Goal: Information Seeking & Learning: Understand process/instructions

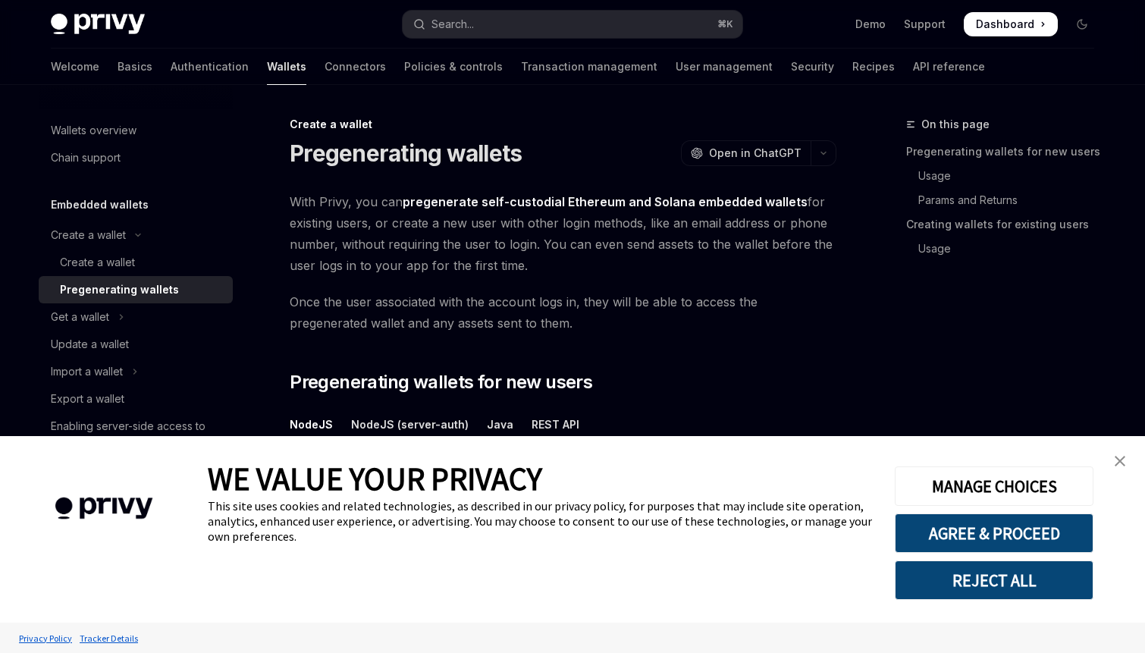
scroll to position [85, 0]
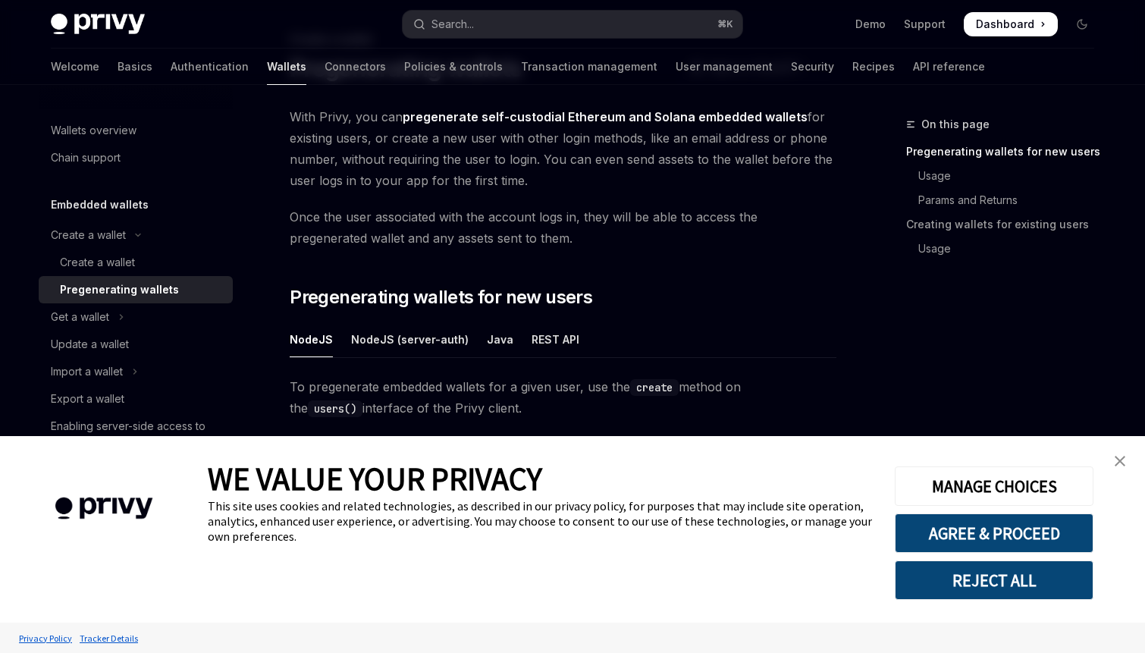
click at [1115, 460] on img "close banner" at bounding box center [1120, 461] width 11 height 11
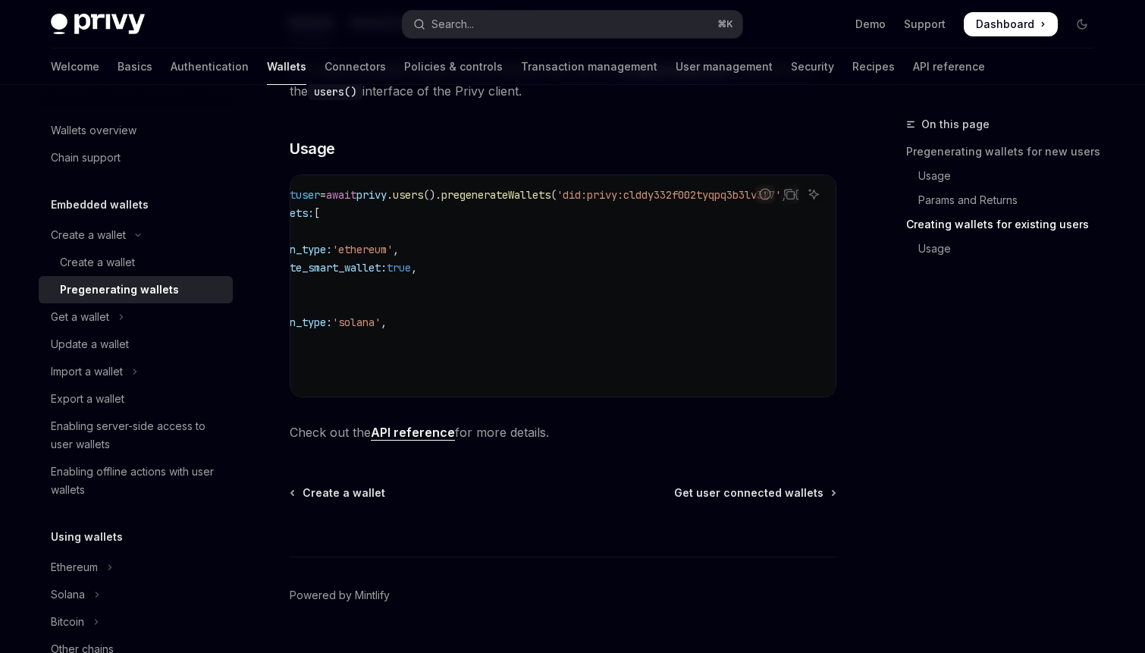
scroll to position [0, 0]
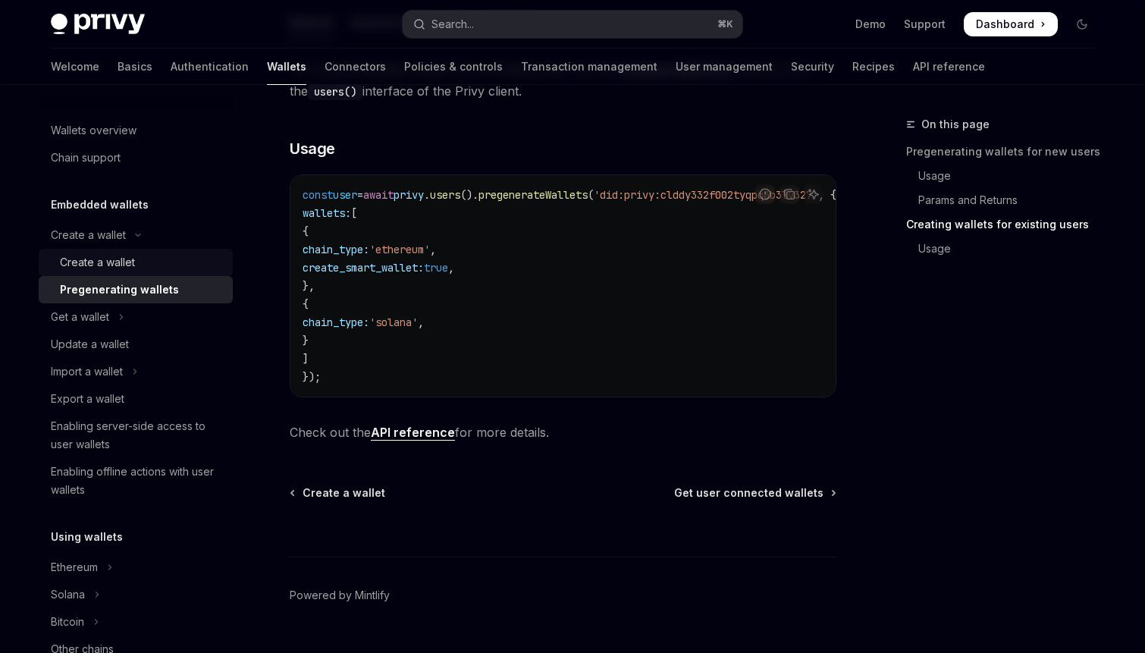
click at [128, 265] on div "Create a wallet" at bounding box center [97, 262] width 75 height 18
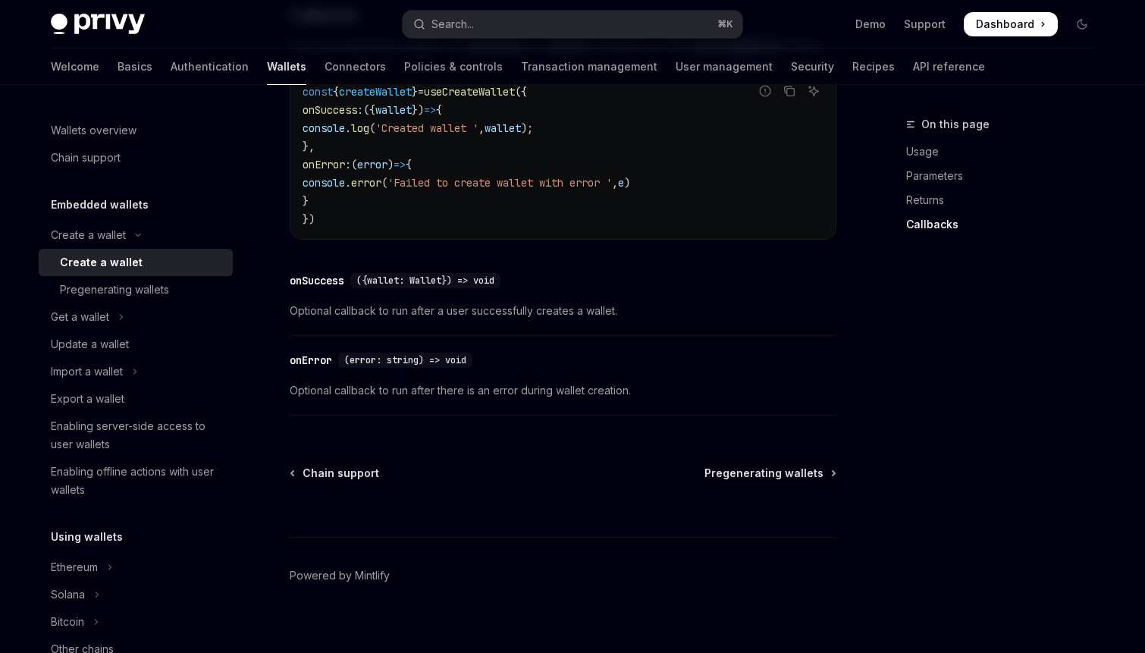
scroll to position [1180, 0]
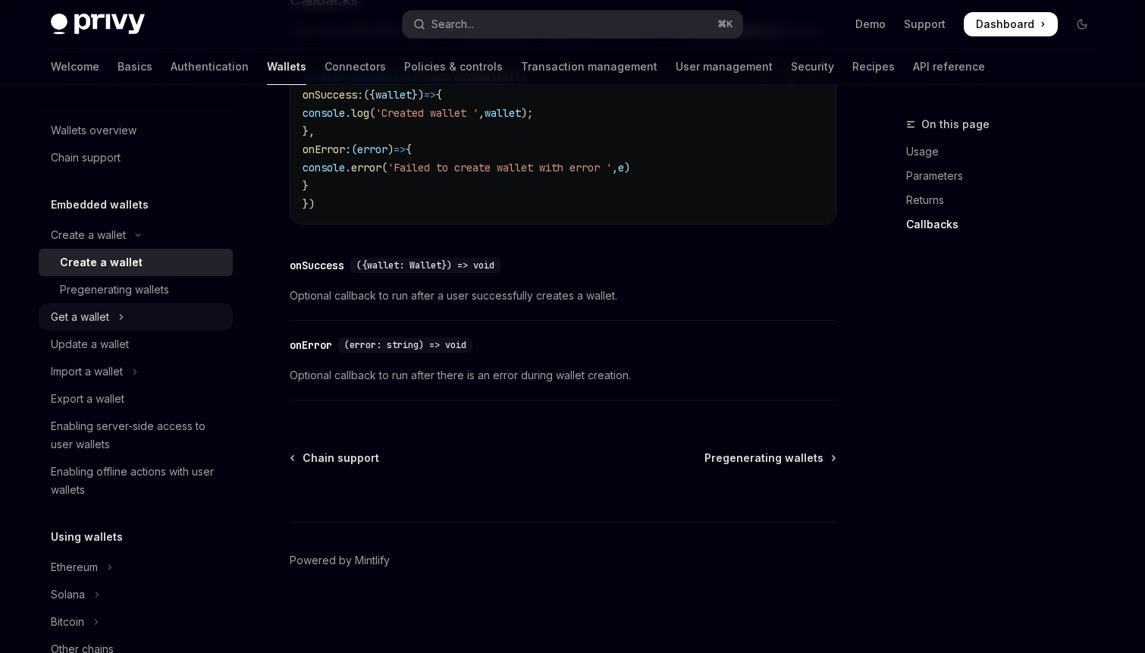
click at [126, 312] on button "Get a wallet" at bounding box center [136, 316] width 194 height 27
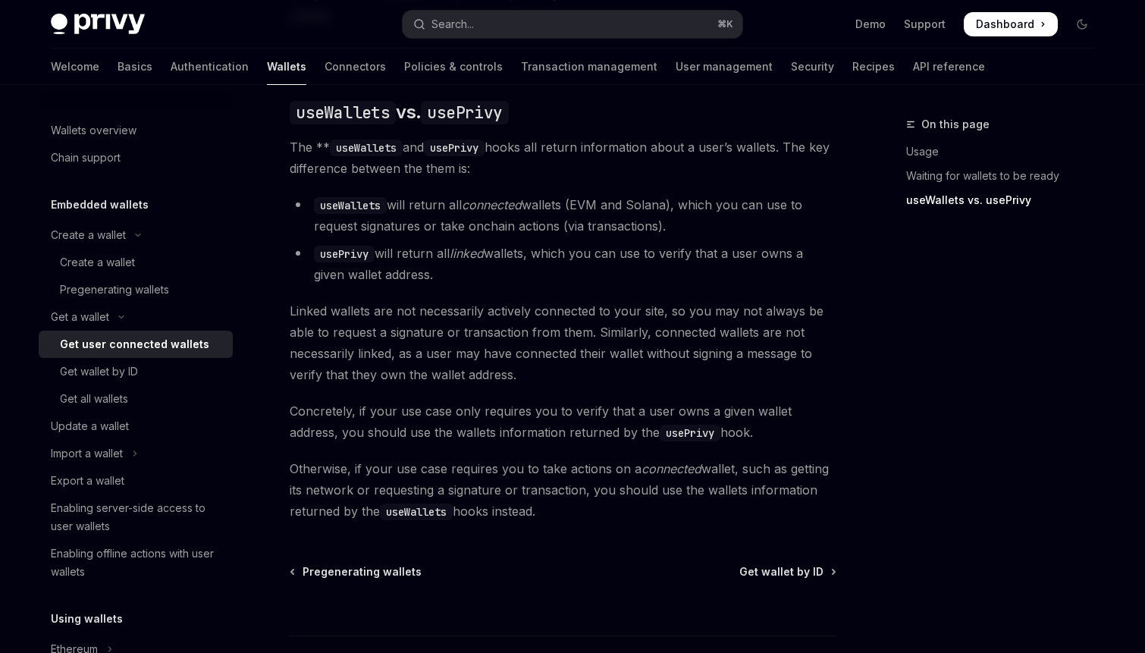
scroll to position [1272, 0]
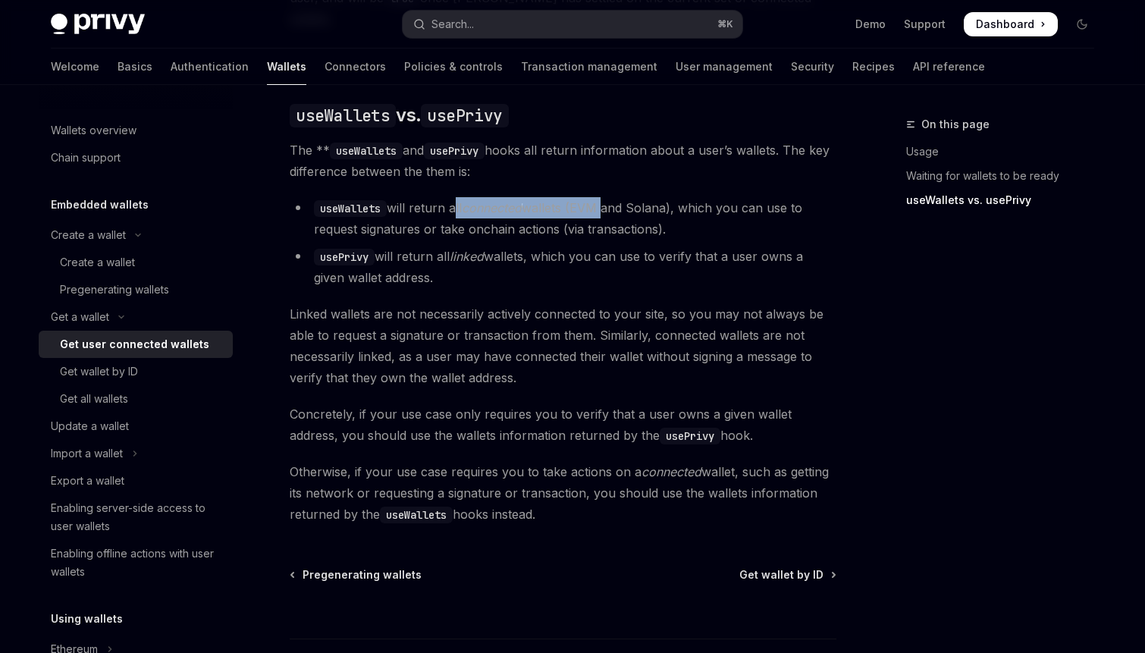
drag, startPoint x: 454, startPoint y: 187, endPoint x: 607, endPoint y: 191, distance: 152.5
click at [607, 197] on li "useWallets will return all connected wallets (EVM and Solana), which you can us…" at bounding box center [563, 218] width 547 height 42
click at [177, 366] on div "Get wallet by ID" at bounding box center [142, 372] width 164 height 18
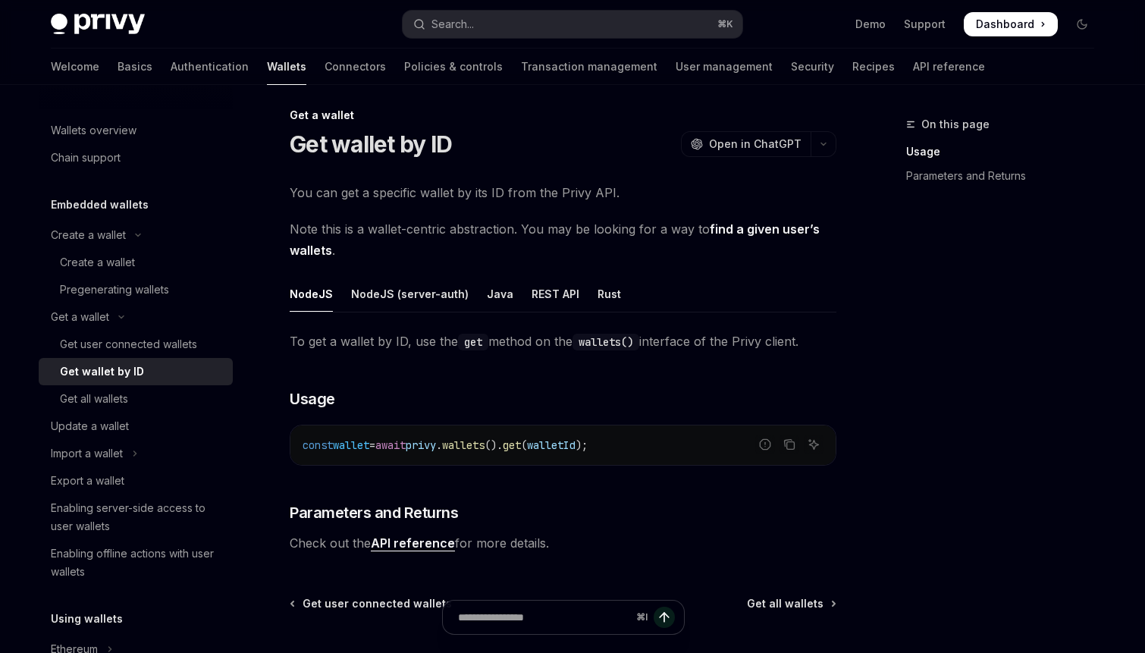
scroll to position [155, 0]
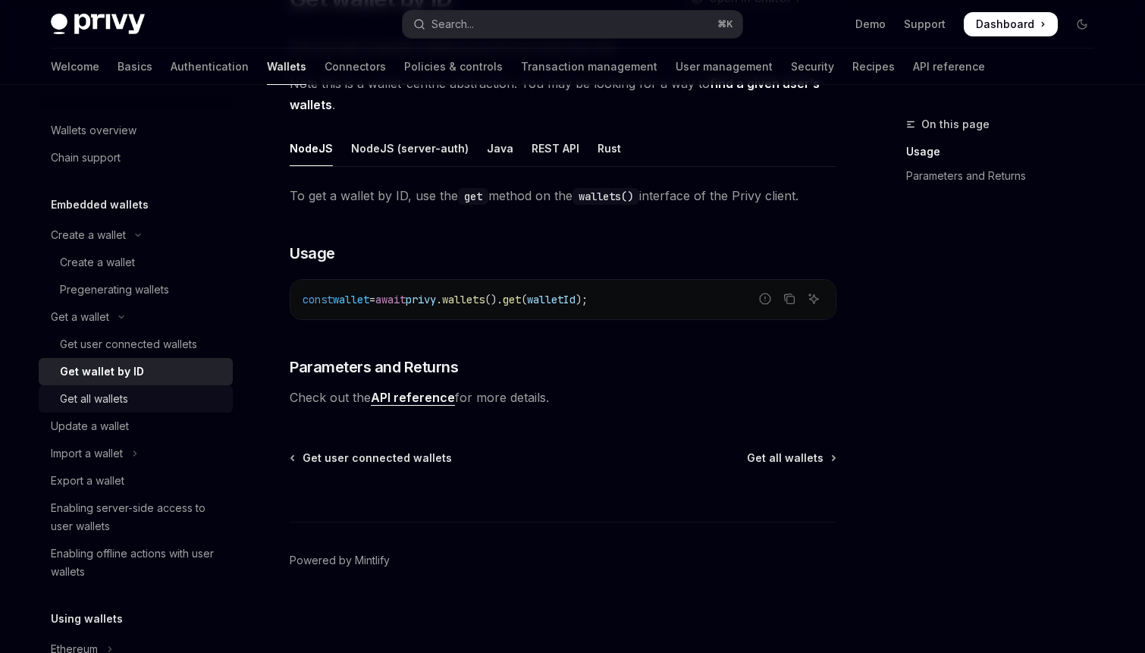
click at [173, 390] on div "Get all wallets" at bounding box center [142, 399] width 164 height 18
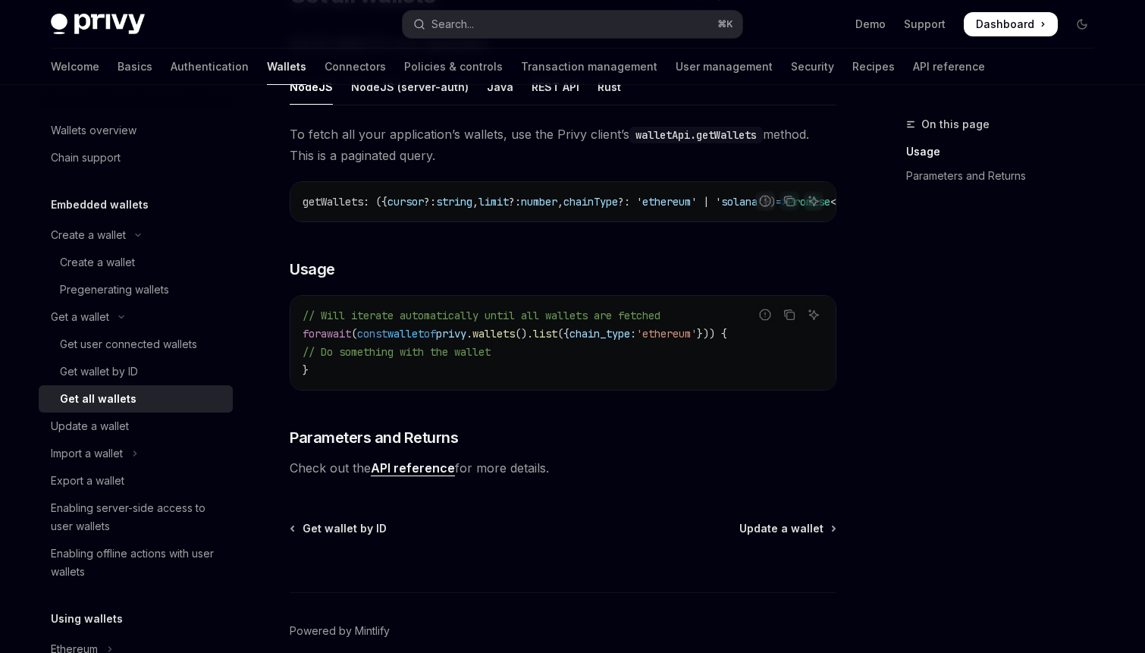
scroll to position [188, 0]
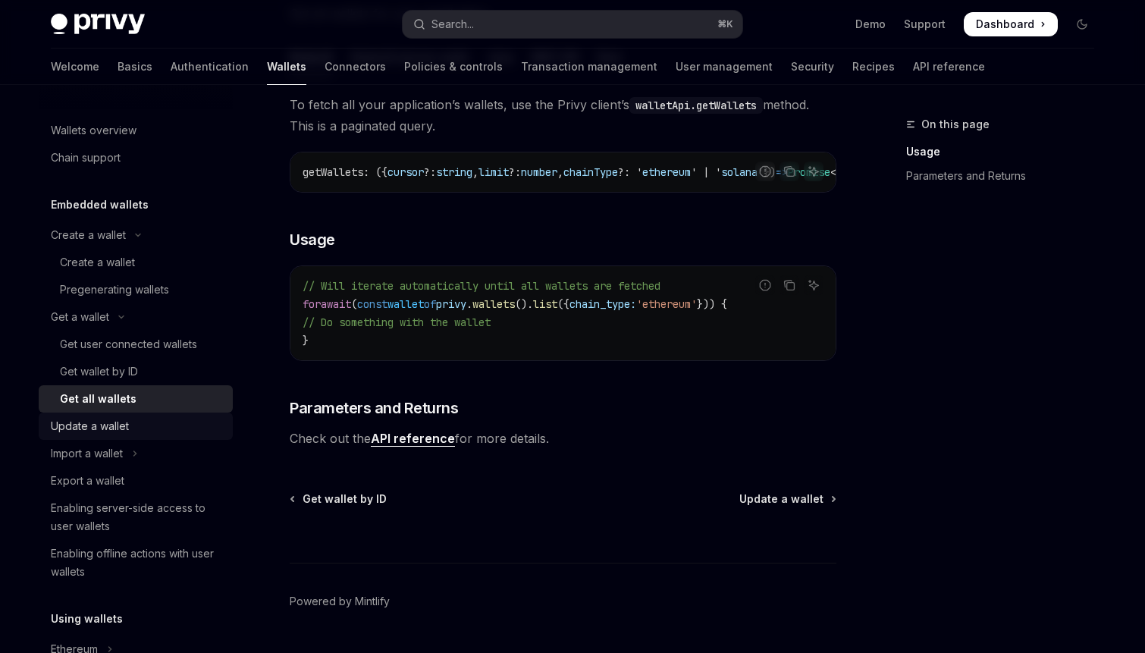
click at [176, 415] on link "Update a wallet" at bounding box center [136, 426] width 194 height 27
type textarea "*"
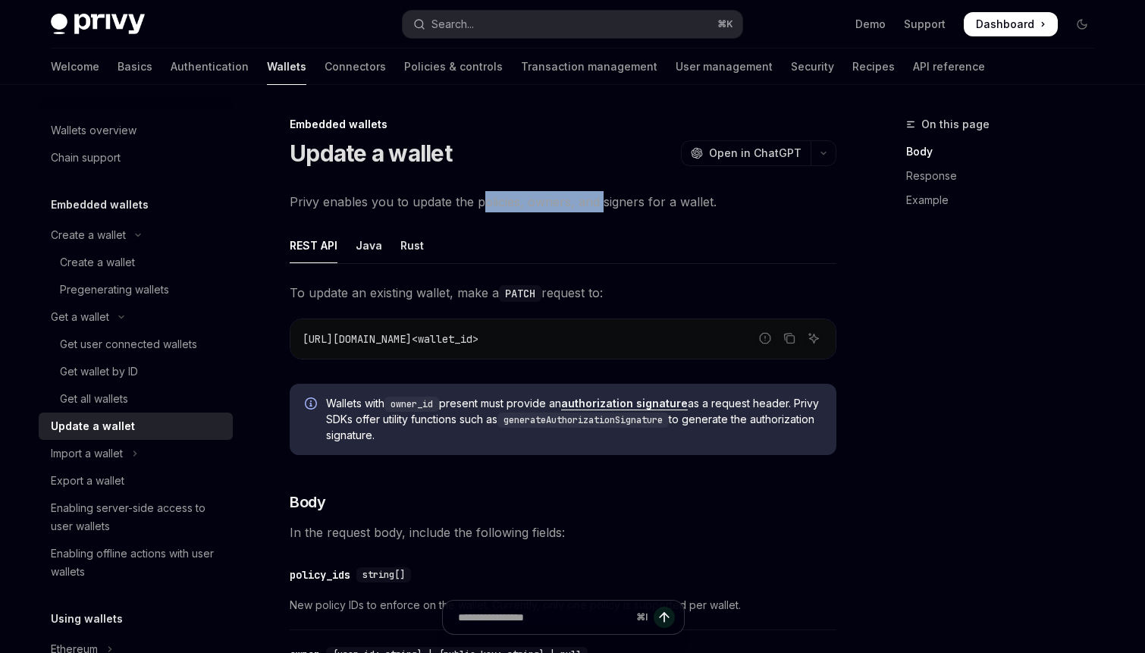
drag, startPoint x: 482, startPoint y: 197, endPoint x: 600, endPoint y: 196, distance: 117.6
click at [600, 196] on span "Privy enables you to update the policies, owners, and signers for a wallet." at bounding box center [563, 201] width 547 height 21
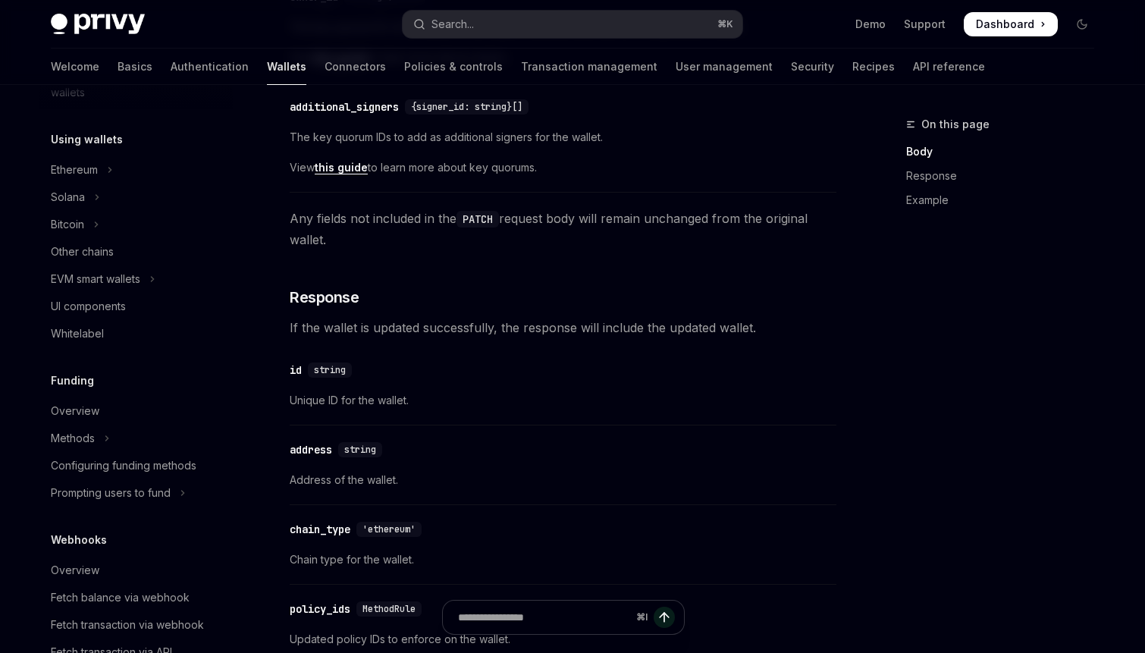
scroll to position [480, 0]
click at [572, 32] on button "Search... ⌘ K" at bounding box center [573, 24] width 340 height 27
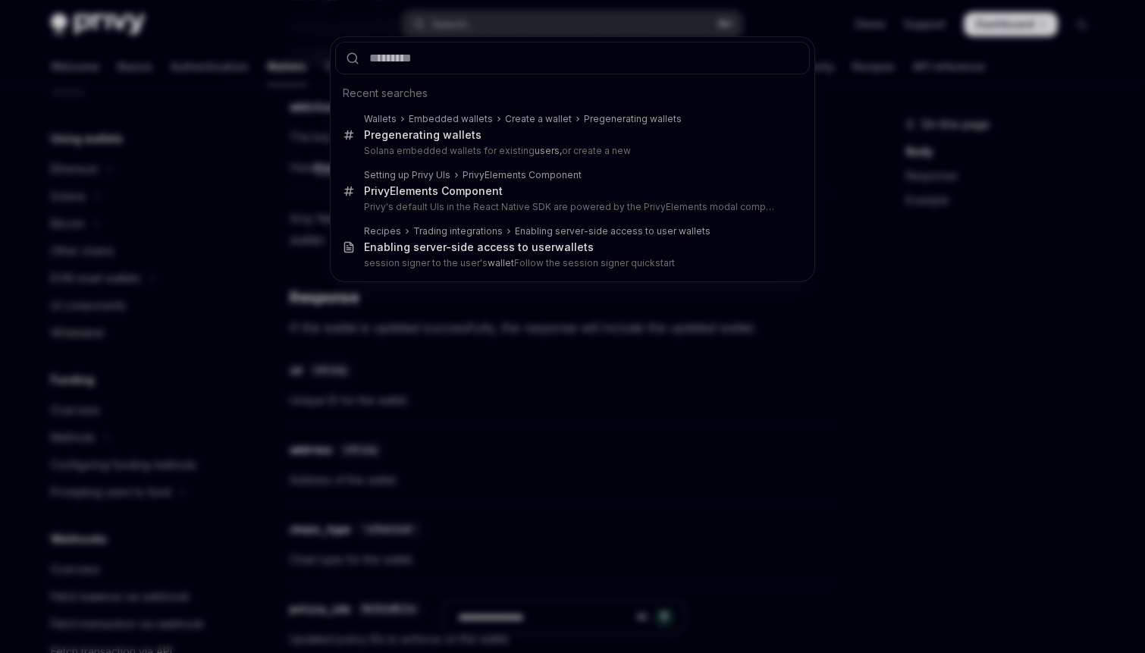
type input "**********"
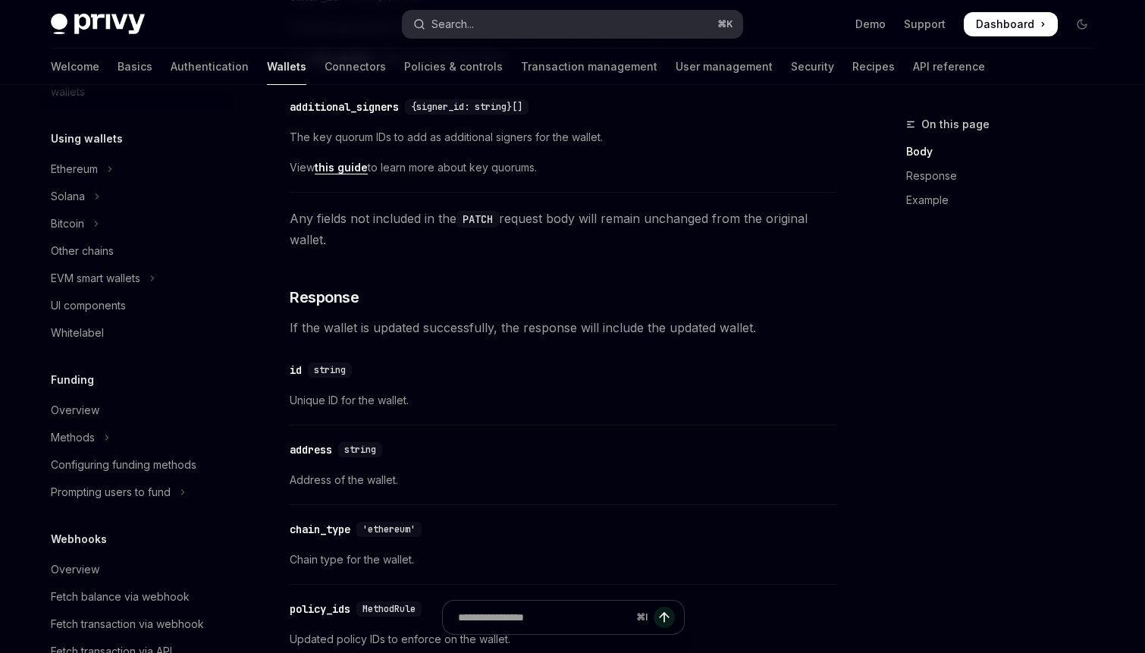
type textarea "*"
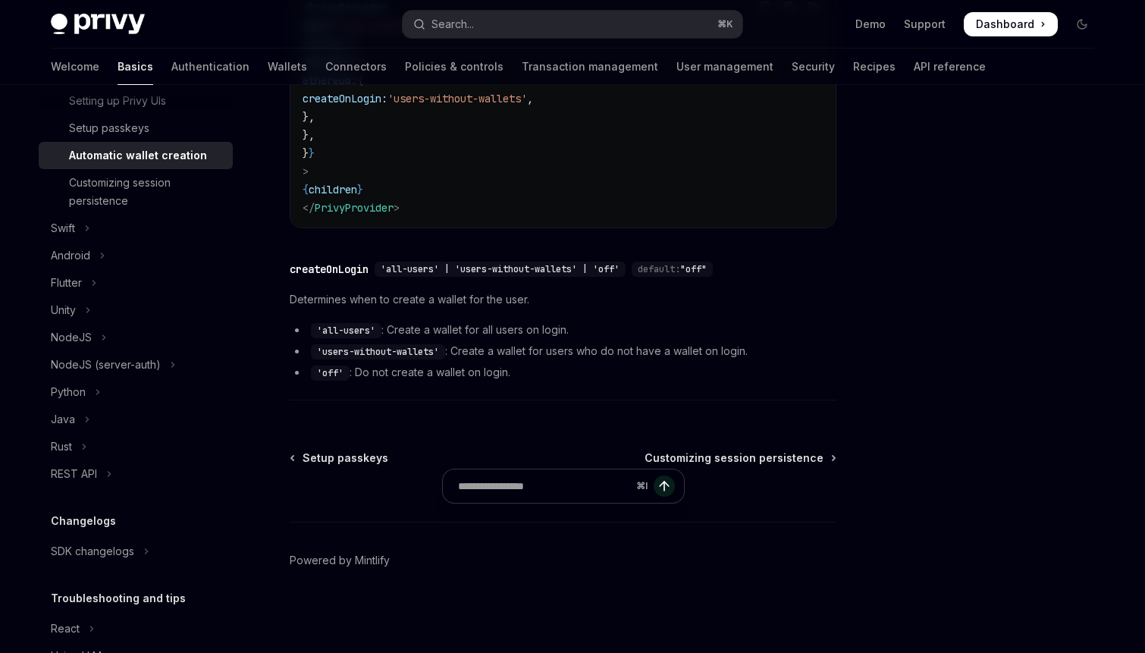
scroll to position [85, 0]
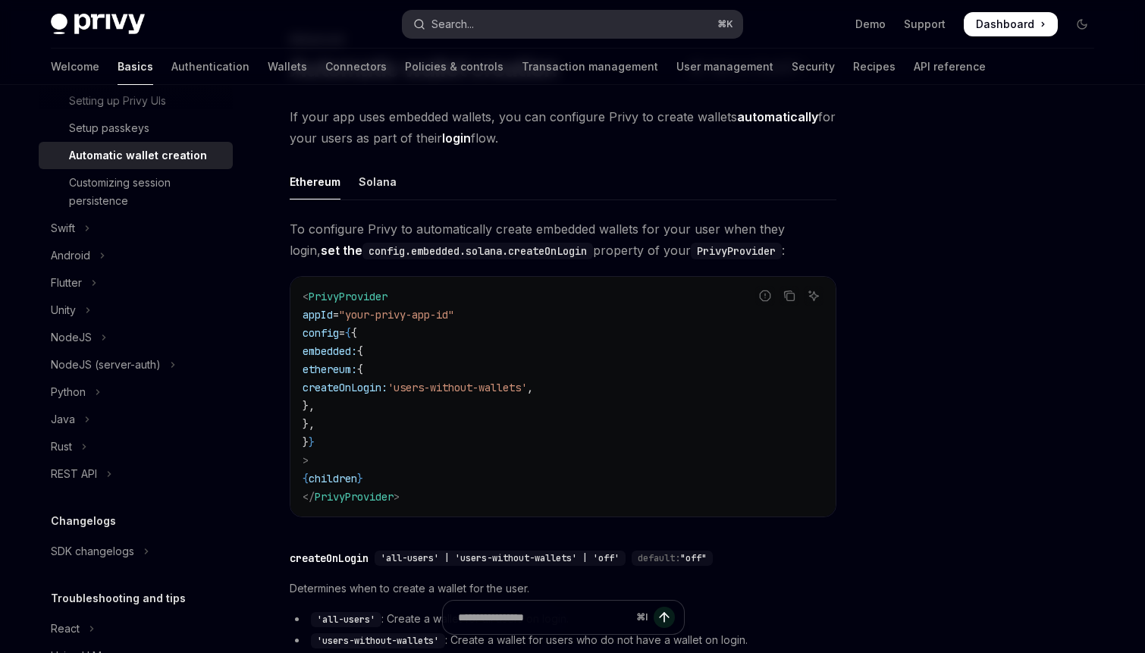
click at [574, 14] on button "Search... ⌘ K" at bounding box center [573, 24] width 340 height 27
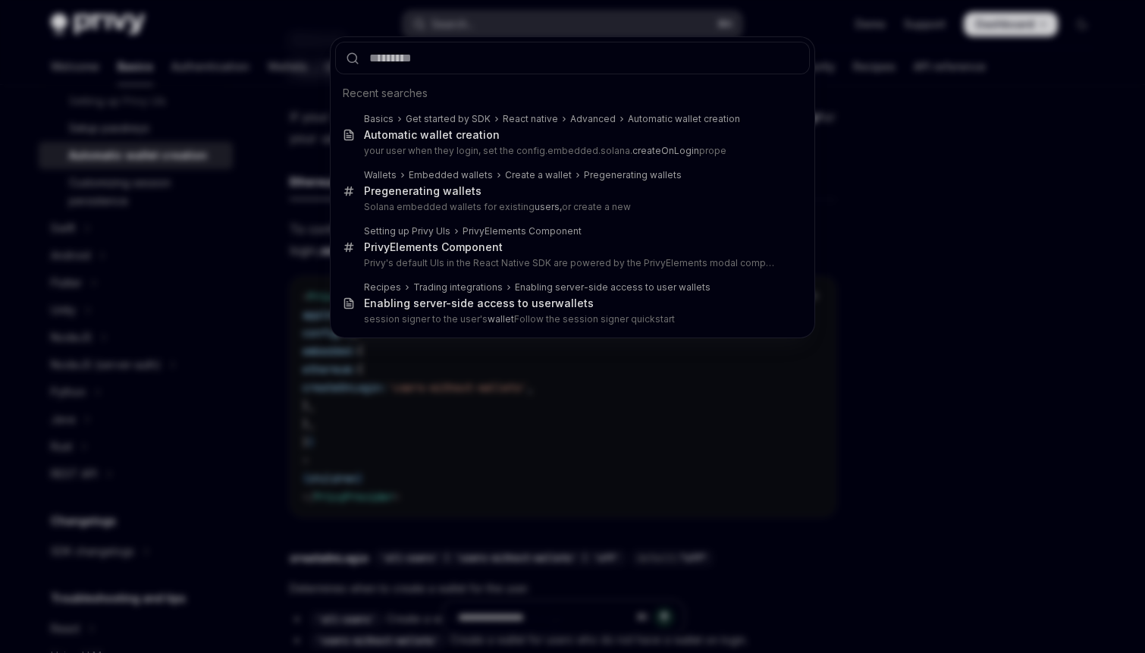
type input "**********"
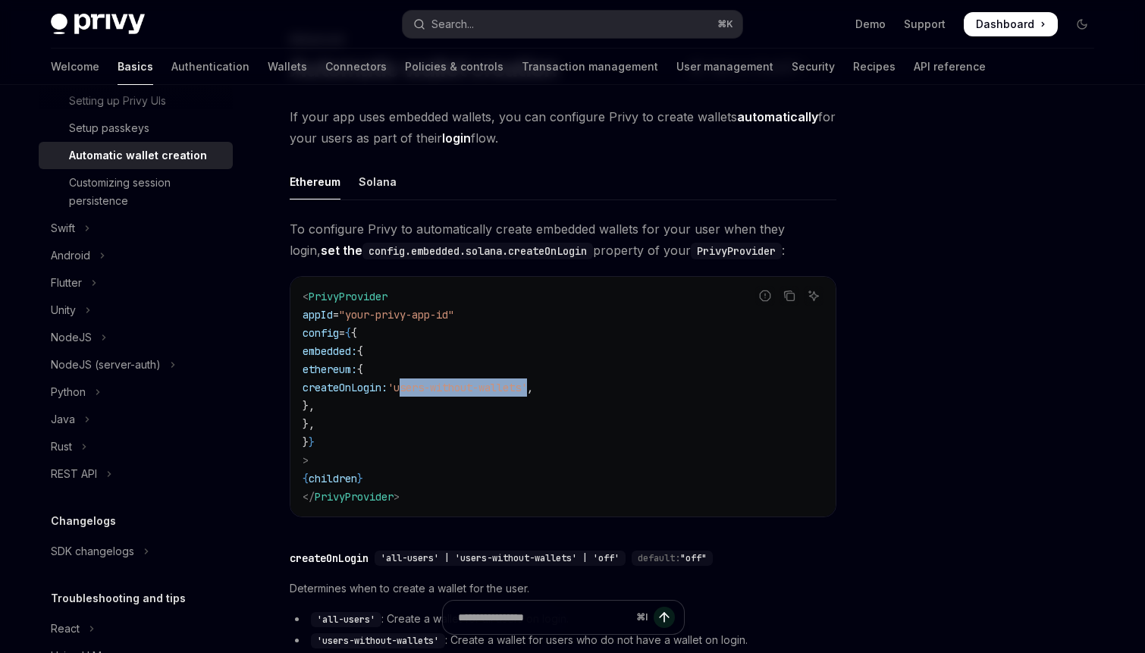
drag, startPoint x: 505, startPoint y: 386, endPoint x: 640, endPoint y: 388, distance: 135.0
click at [527, 388] on span "'users-without-wallets'" at bounding box center [458, 388] width 140 height 14
copy span "users-without-wallets"
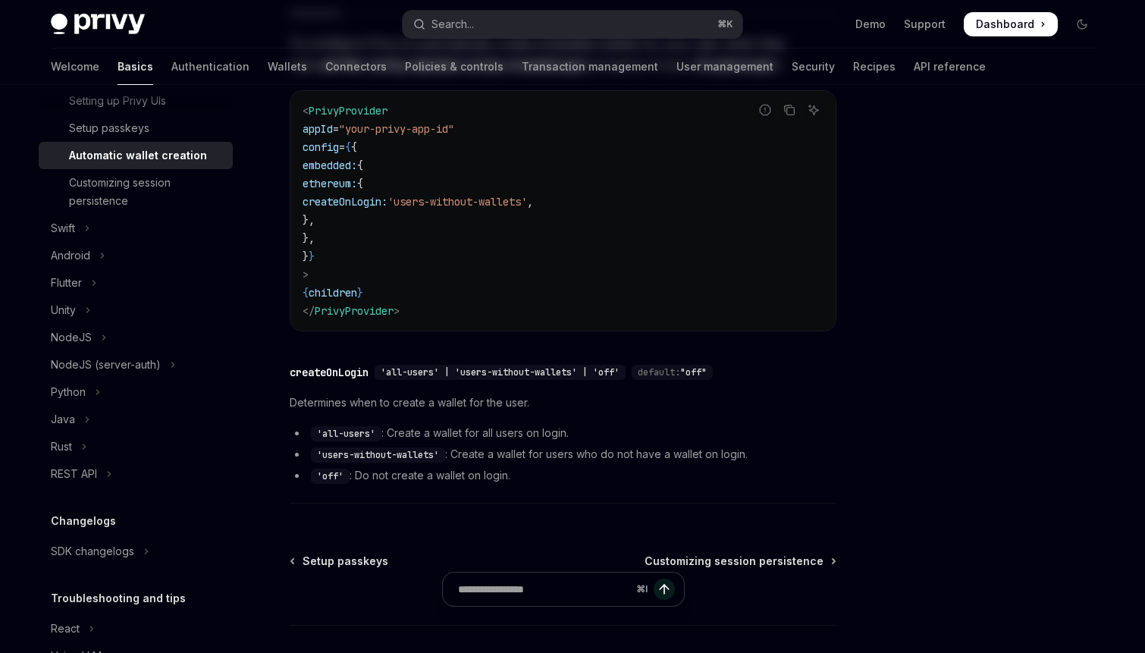
scroll to position [374, 0]
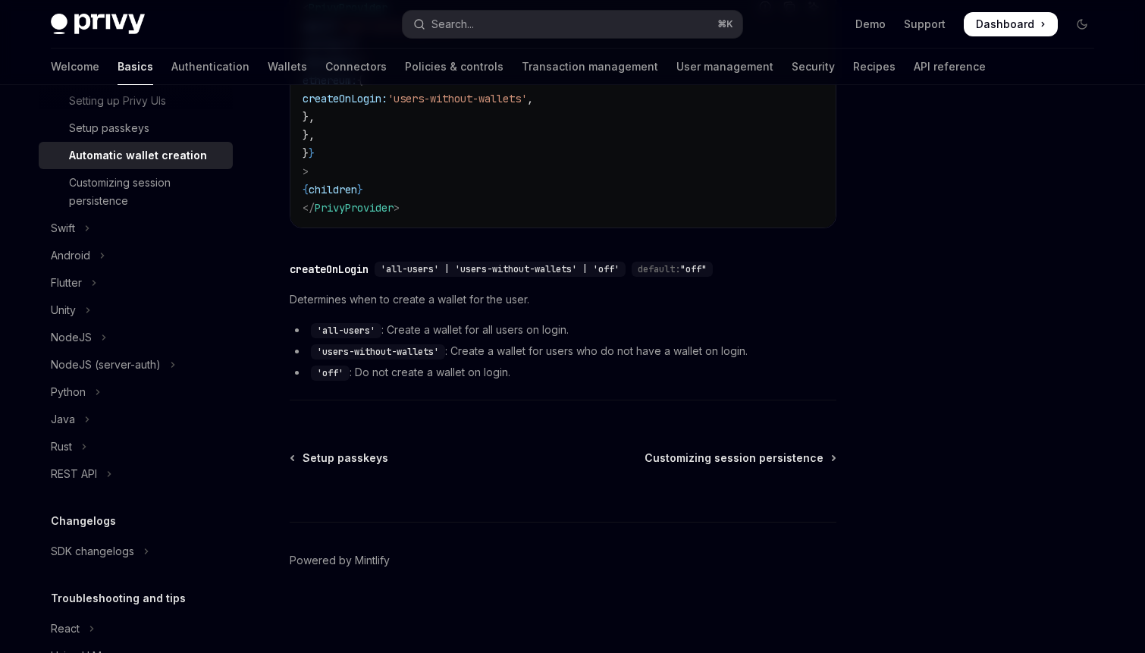
click at [560, 354] on li "'users-without-wallets' : Create a wallet for users who do not have a wallet on…" at bounding box center [563, 351] width 547 height 18
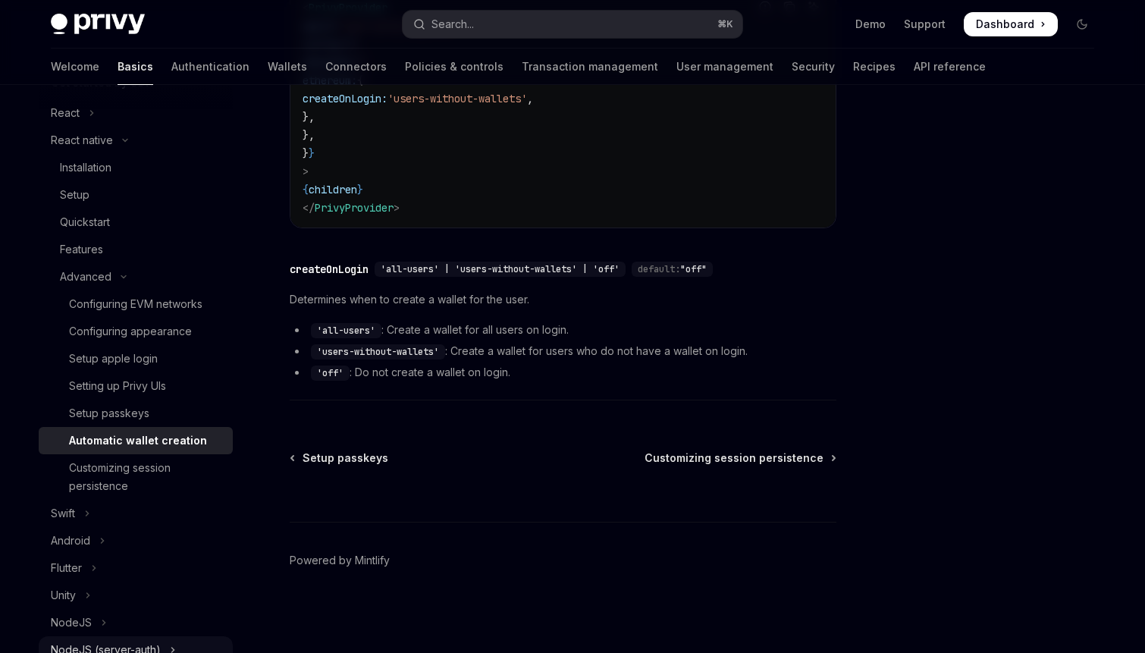
scroll to position [132, 0]
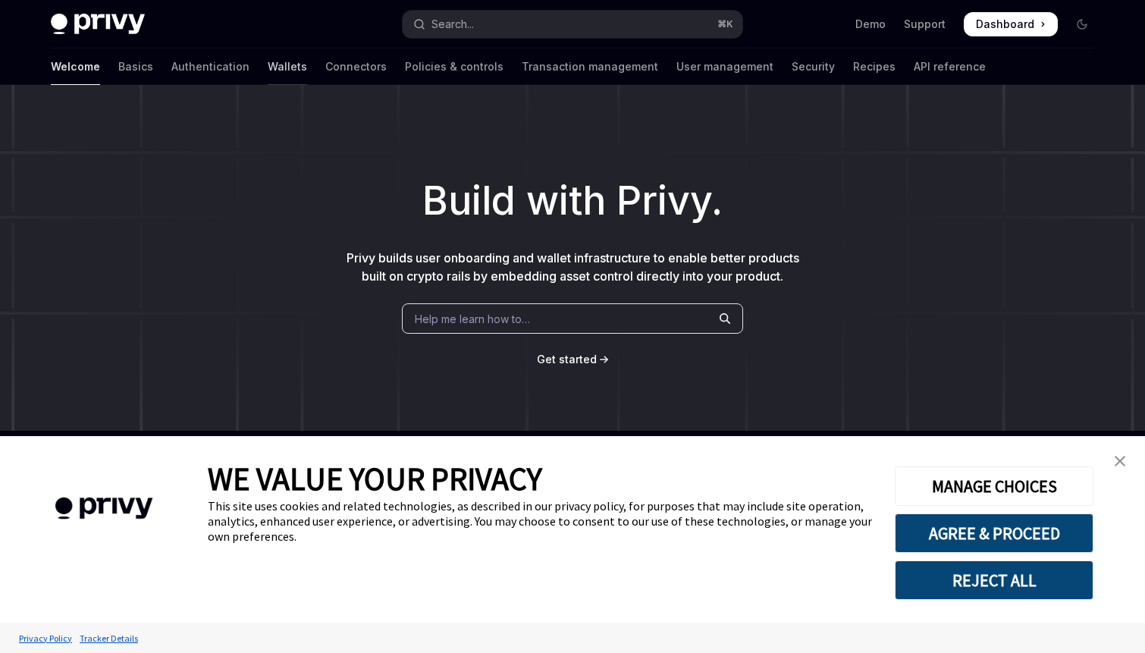
click at [268, 67] on link "Wallets" at bounding box center [287, 67] width 39 height 36
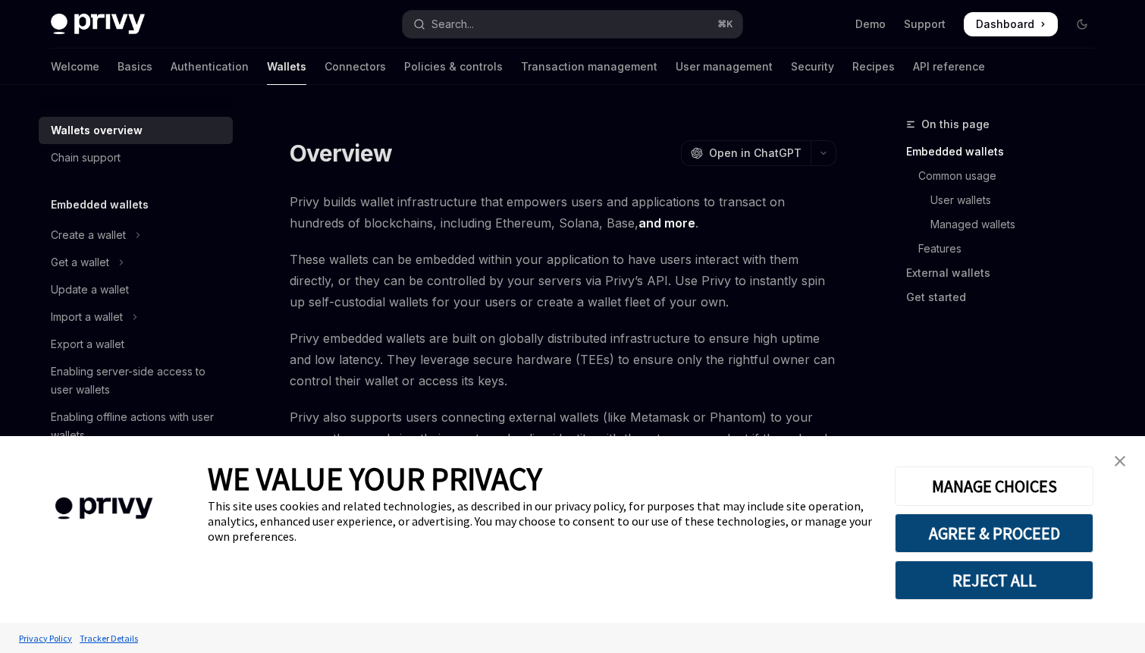
click at [1118, 459] on img "close banner" at bounding box center [1120, 461] width 11 height 11
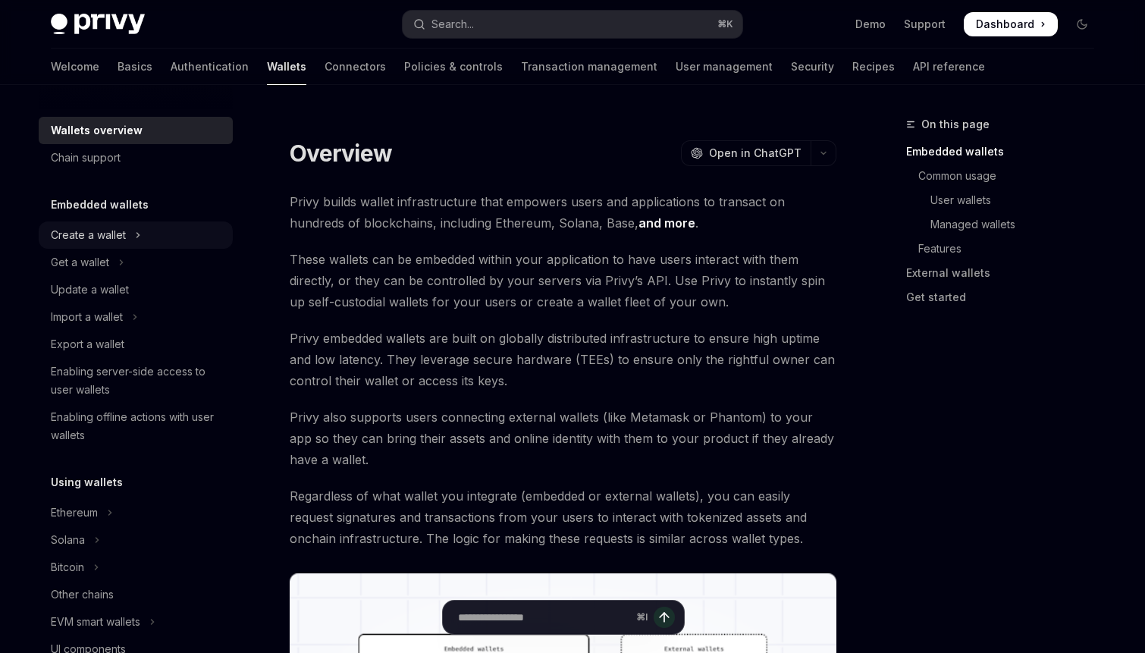
click at [94, 229] on div "Create a wallet" at bounding box center [88, 235] width 75 height 18
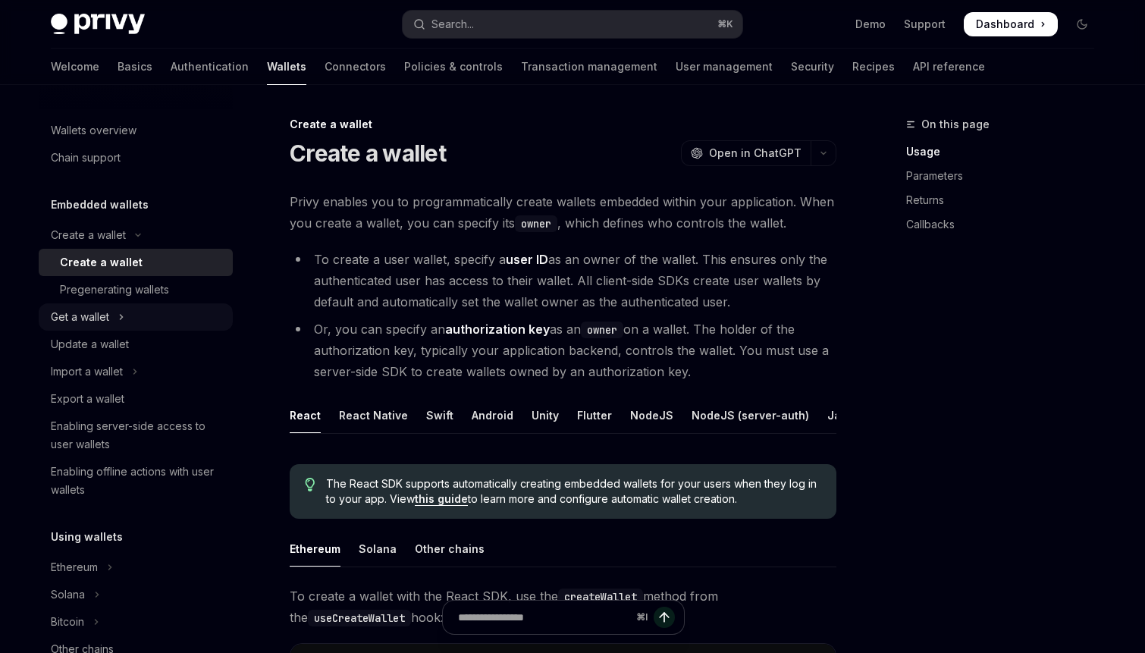
click at [118, 312] on button "Get a wallet" at bounding box center [136, 316] width 194 height 27
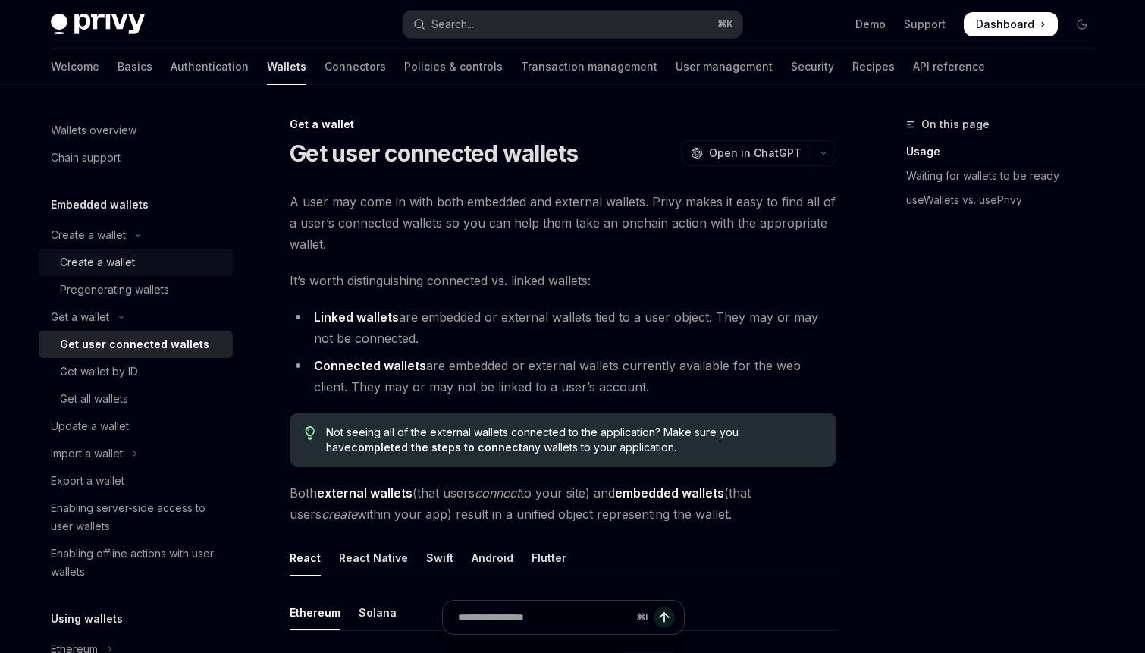
click at [118, 263] on div "Create a wallet" at bounding box center [97, 262] width 75 height 18
type textarea "*"
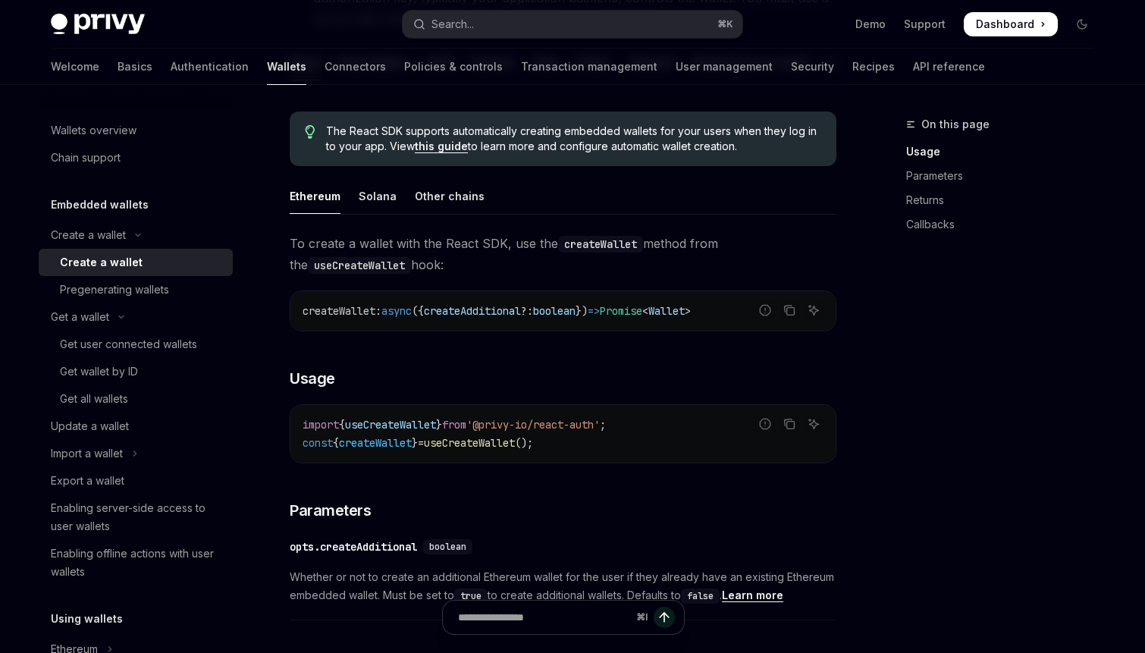
scroll to position [356, 0]
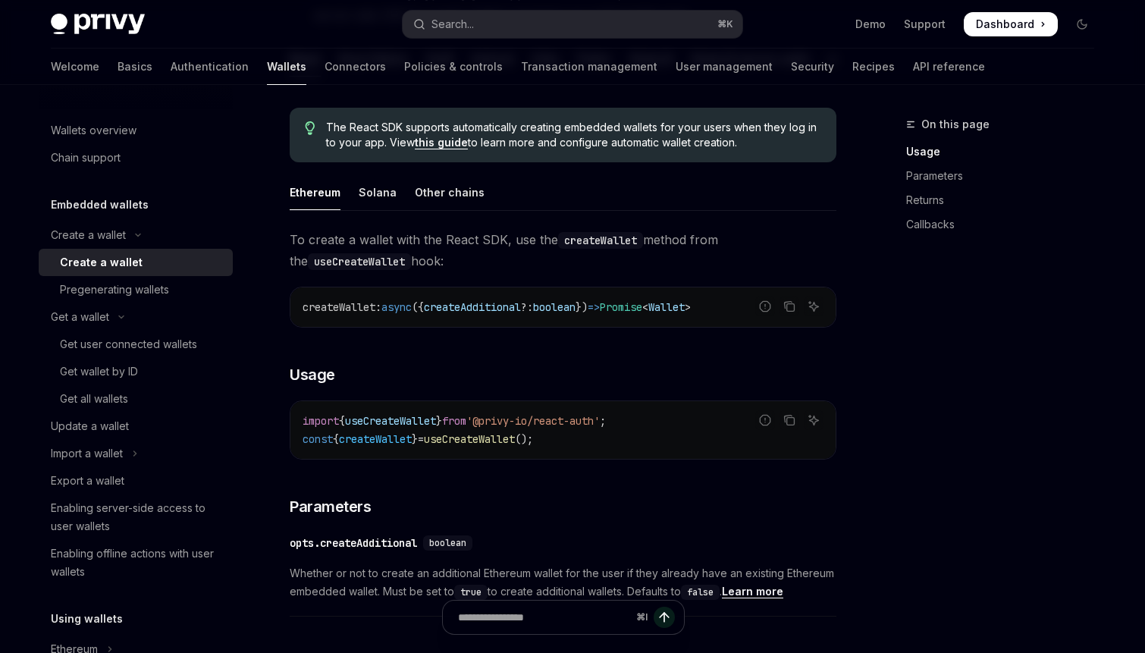
click at [360, 312] on span "createWallet" at bounding box center [339, 307] width 73 height 14
copy span "createWallet"
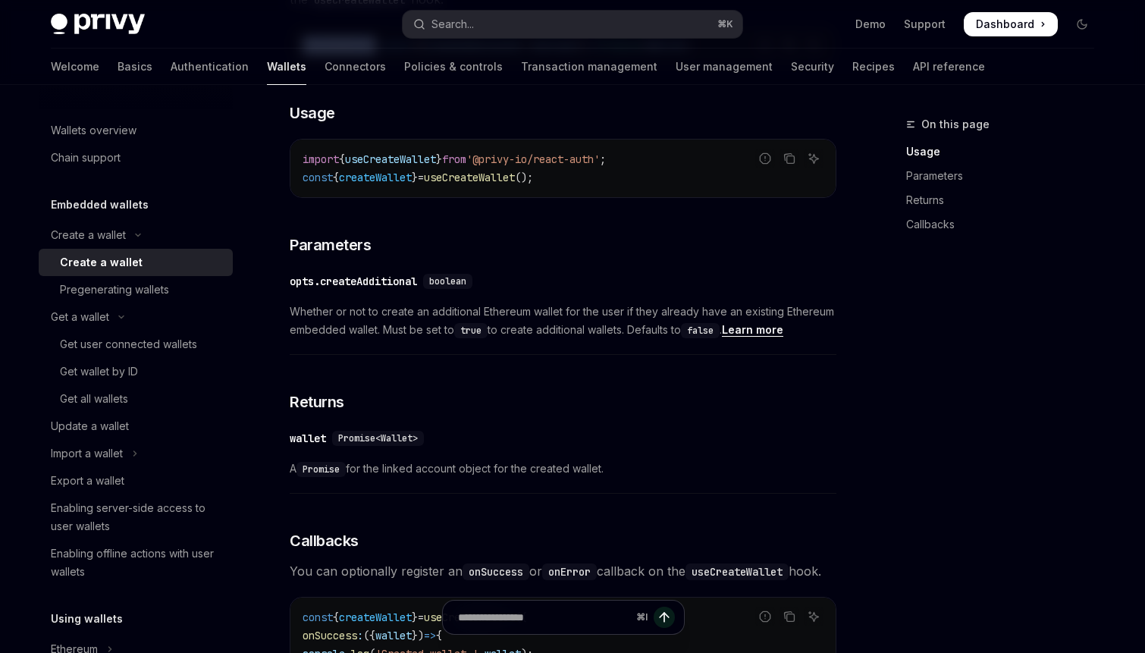
scroll to position [728, 0]
